Goal: Task Accomplishment & Management: Manage account settings

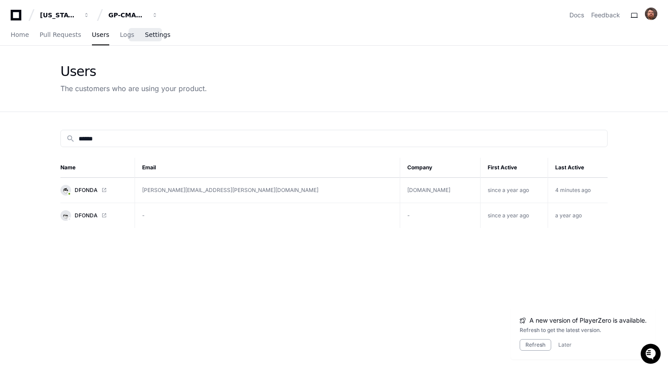
click at [145, 34] on span "Settings" at bounding box center [157, 34] width 25 height 5
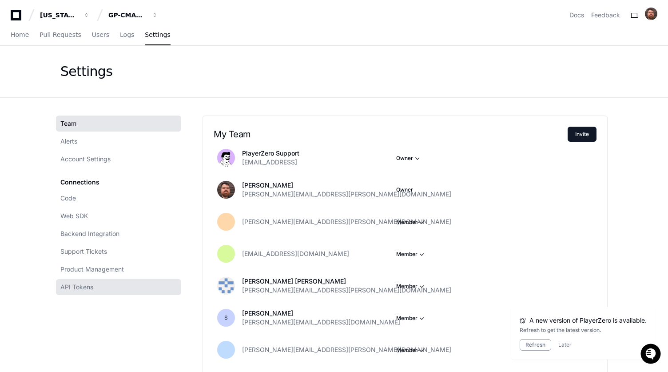
click at [73, 286] on span "API Tokens" at bounding box center [76, 286] width 33 height 9
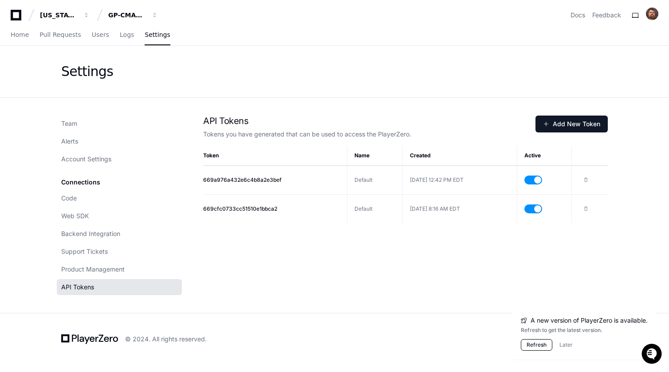
click at [539, 346] on button "Refresh" at bounding box center [537, 345] width 32 height 12
click at [285, 62] on div "Settings" at bounding box center [335, 71] width 568 height 51
